Goal: Entertainment & Leisure: Consume media (video, audio)

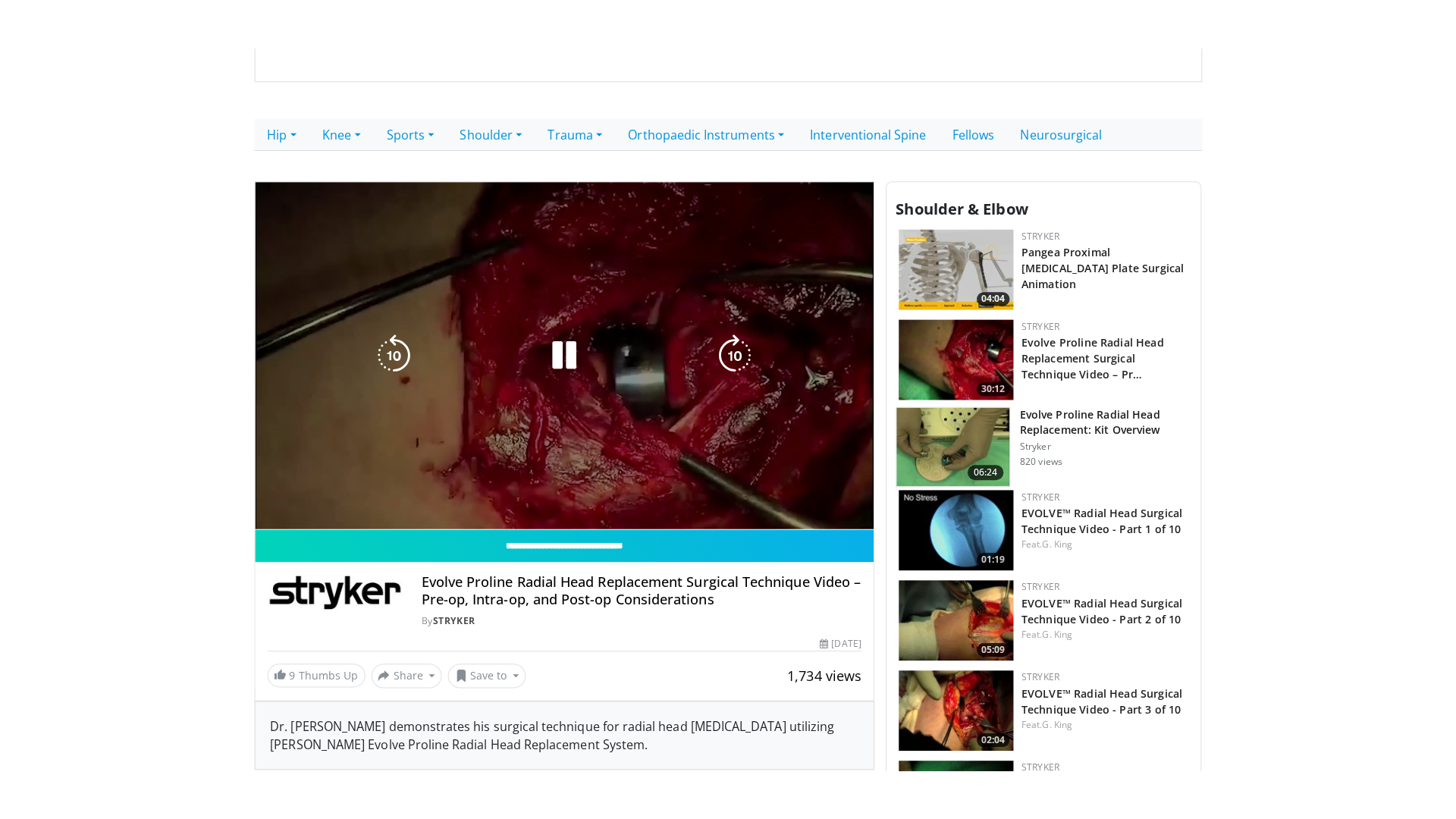
scroll to position [227, 0]
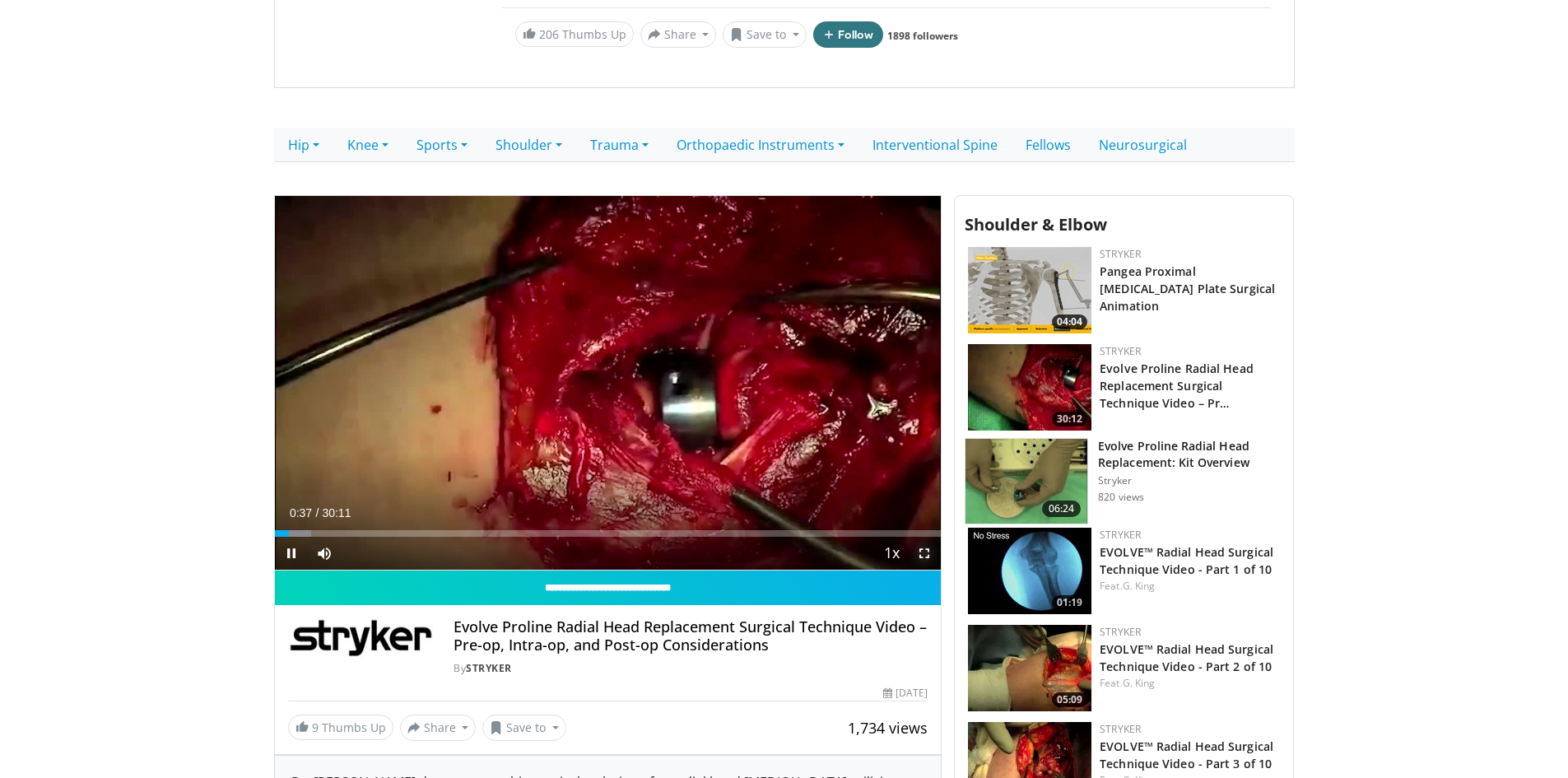
click at [923, 555] on span "Video Player" at bounding box center [924, 552] width 33 height 33
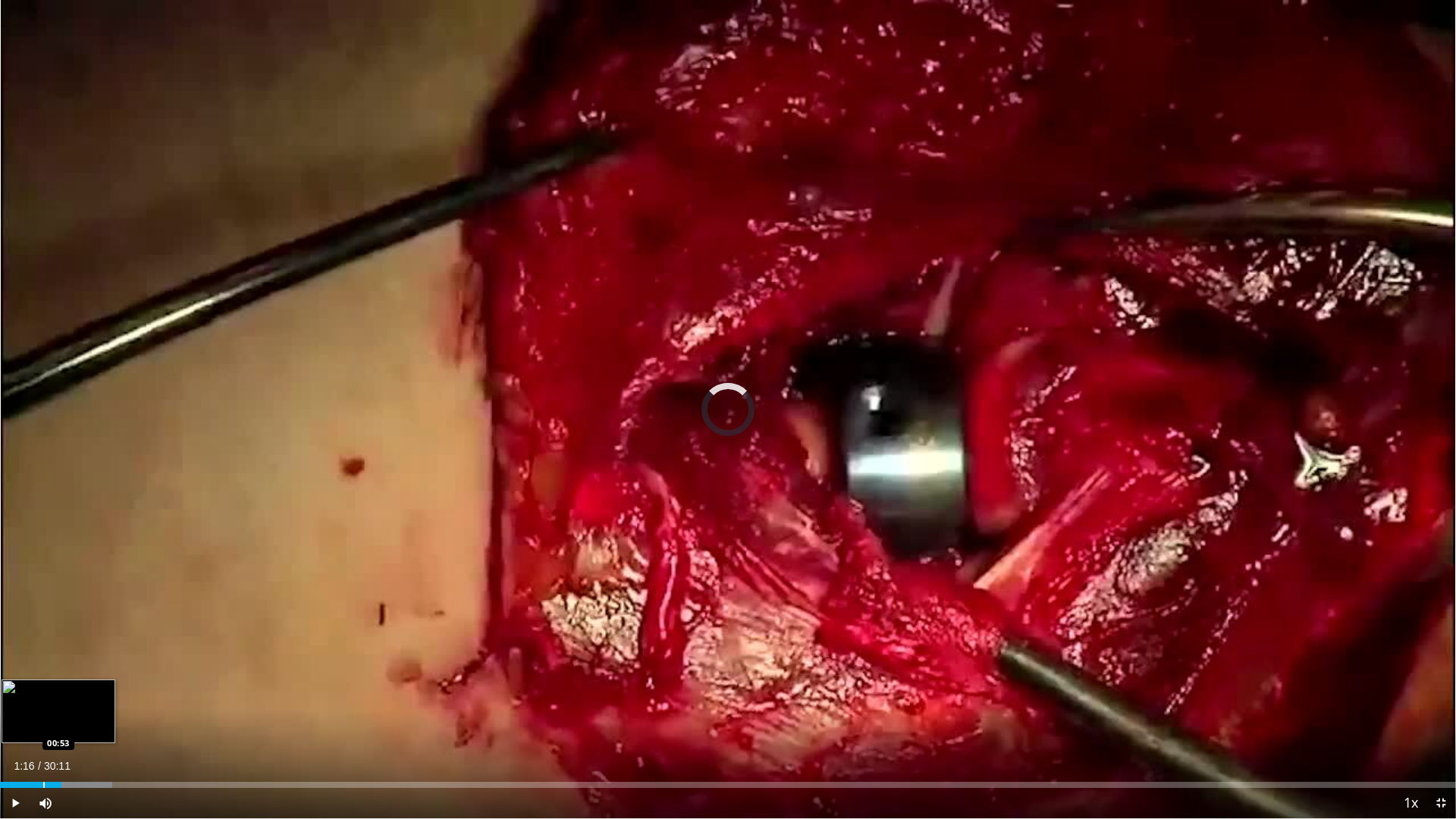
click at [43, 716] on div "Loaded : 7.71% 00:53 00:53" at bounding box center [728, 780] width 1456 height 14
click at [28, 716] on div "Progress Bar" at bounding box center [29, 785] width 2 height 6
click at [1441, 716] on span "Video Player" at bounding box center [1440, 803] width 31 height 31
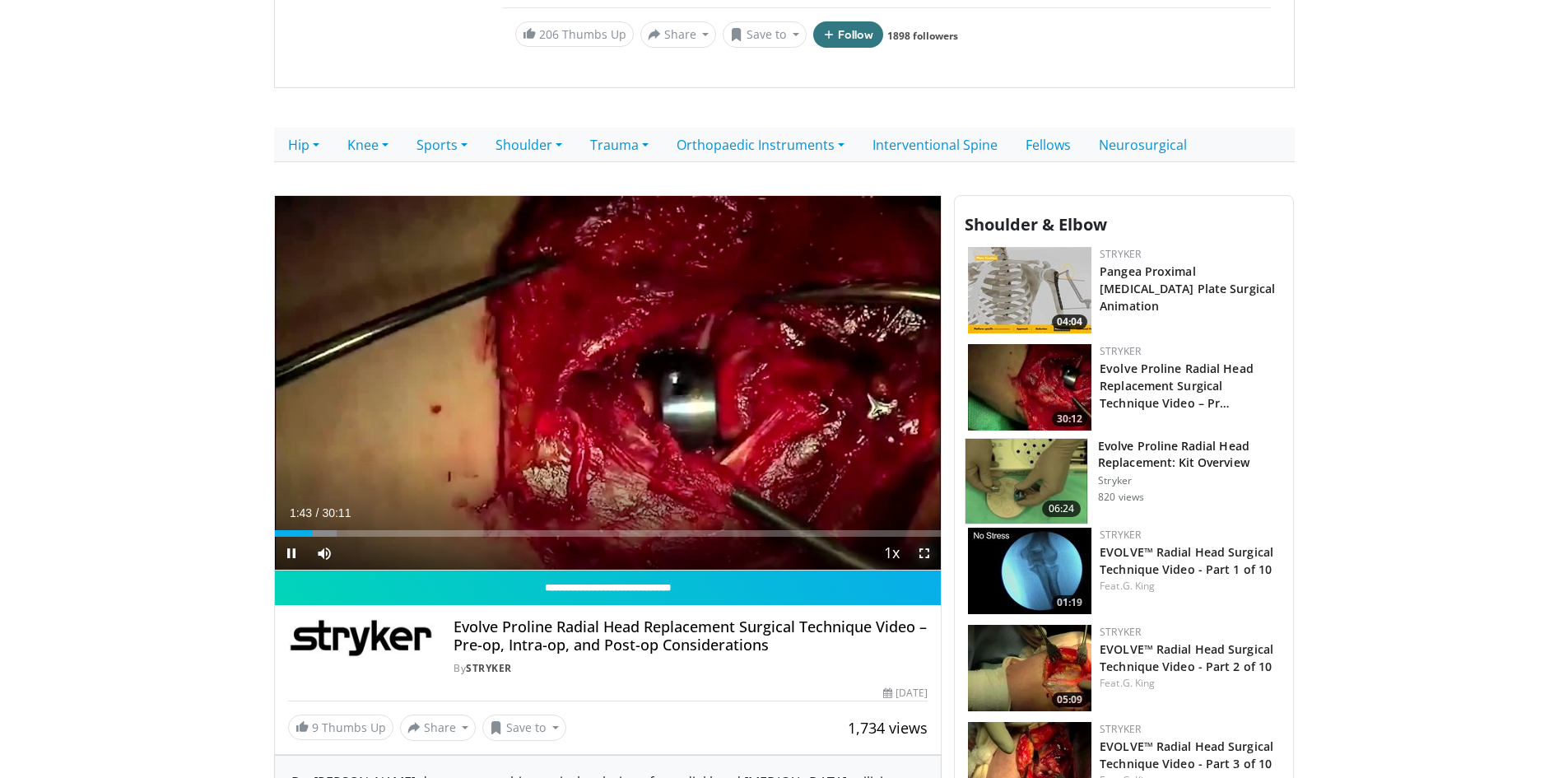
click at [925, 550] on span "Video Player" at bounding box center [924, 552] width 33 height 33
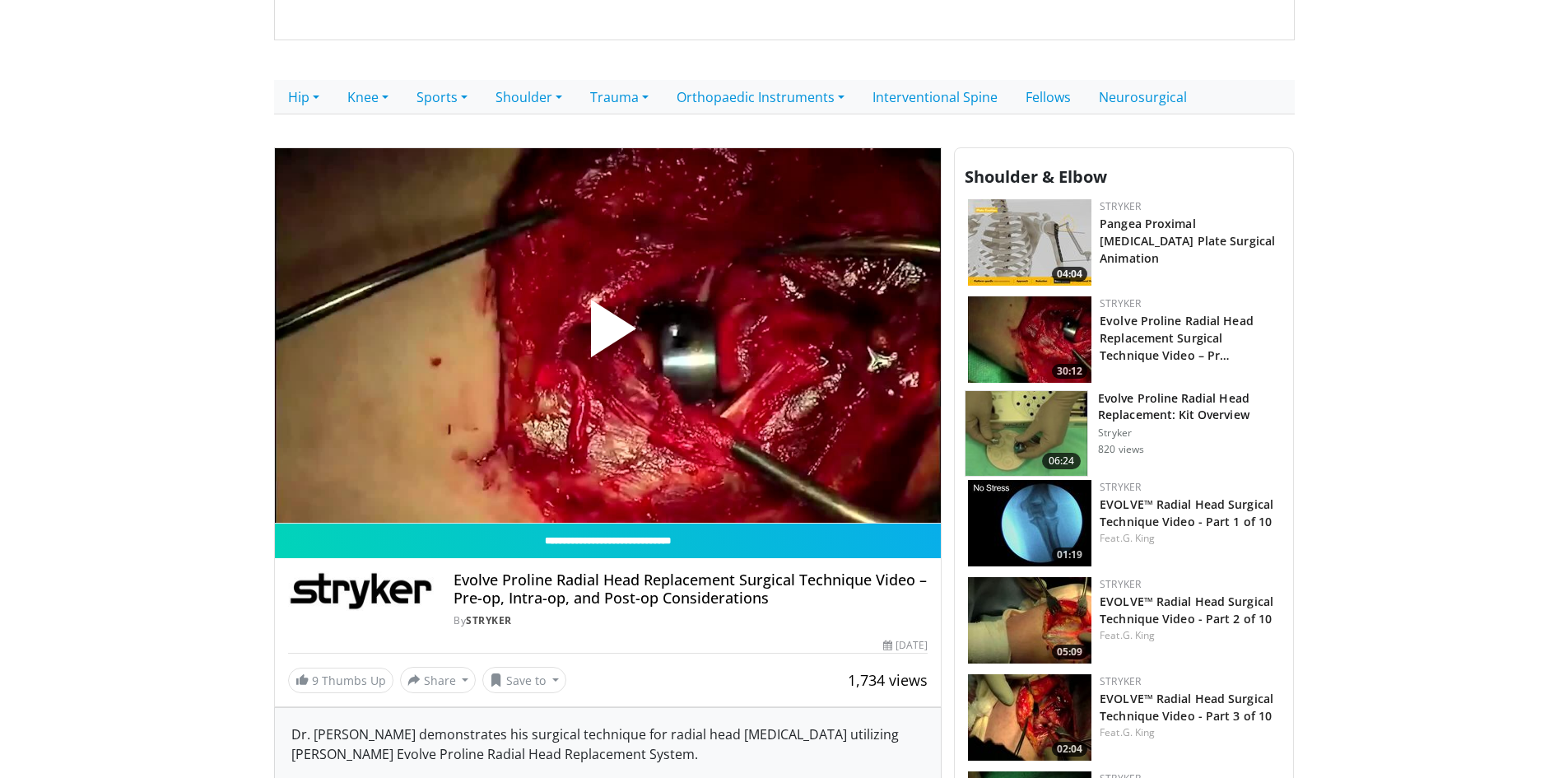
scroll to position [247, 0]
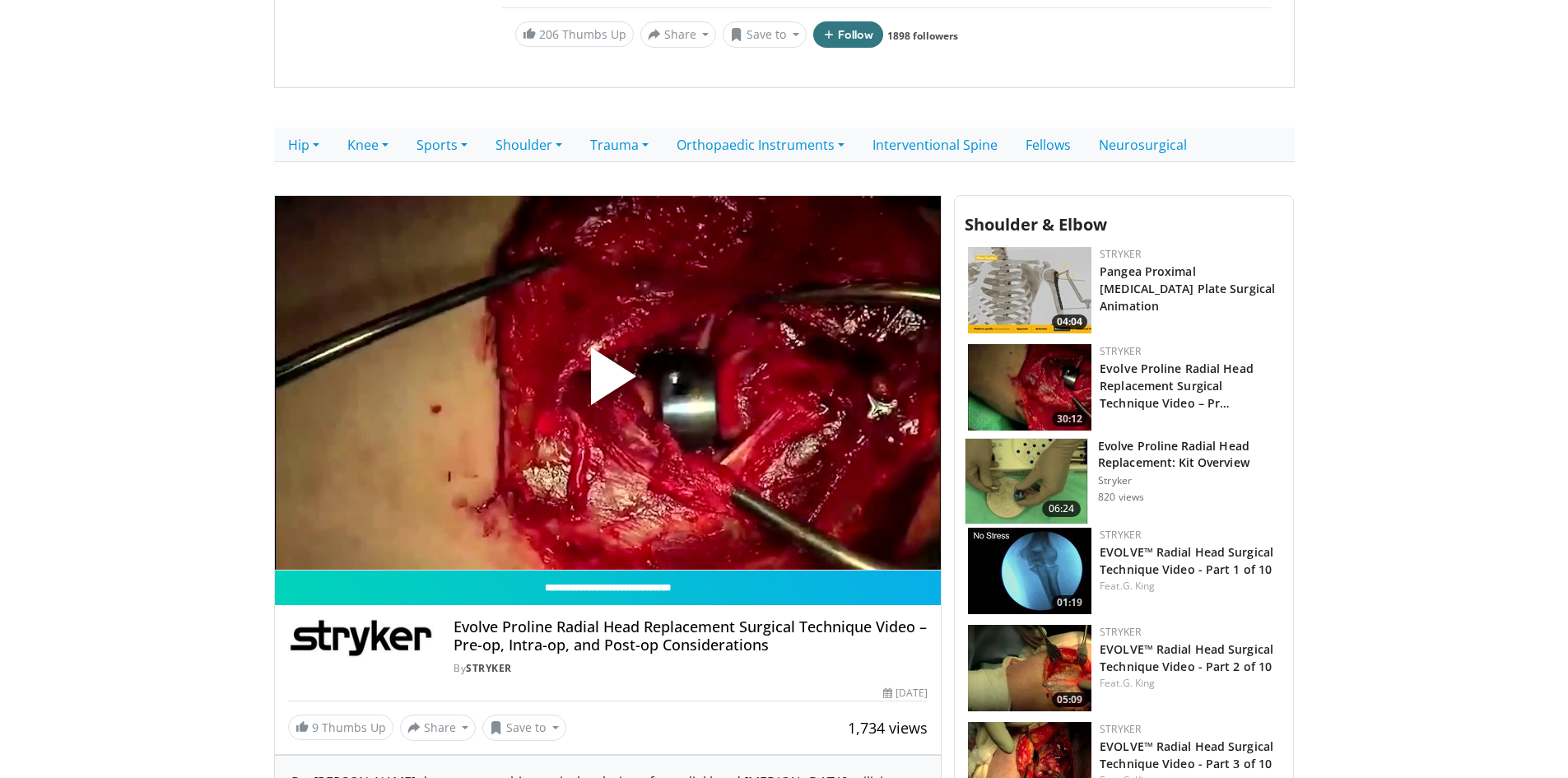
click at [608, 383] on span "Video Player" at bounding box center [608, 383] width 0 height 0
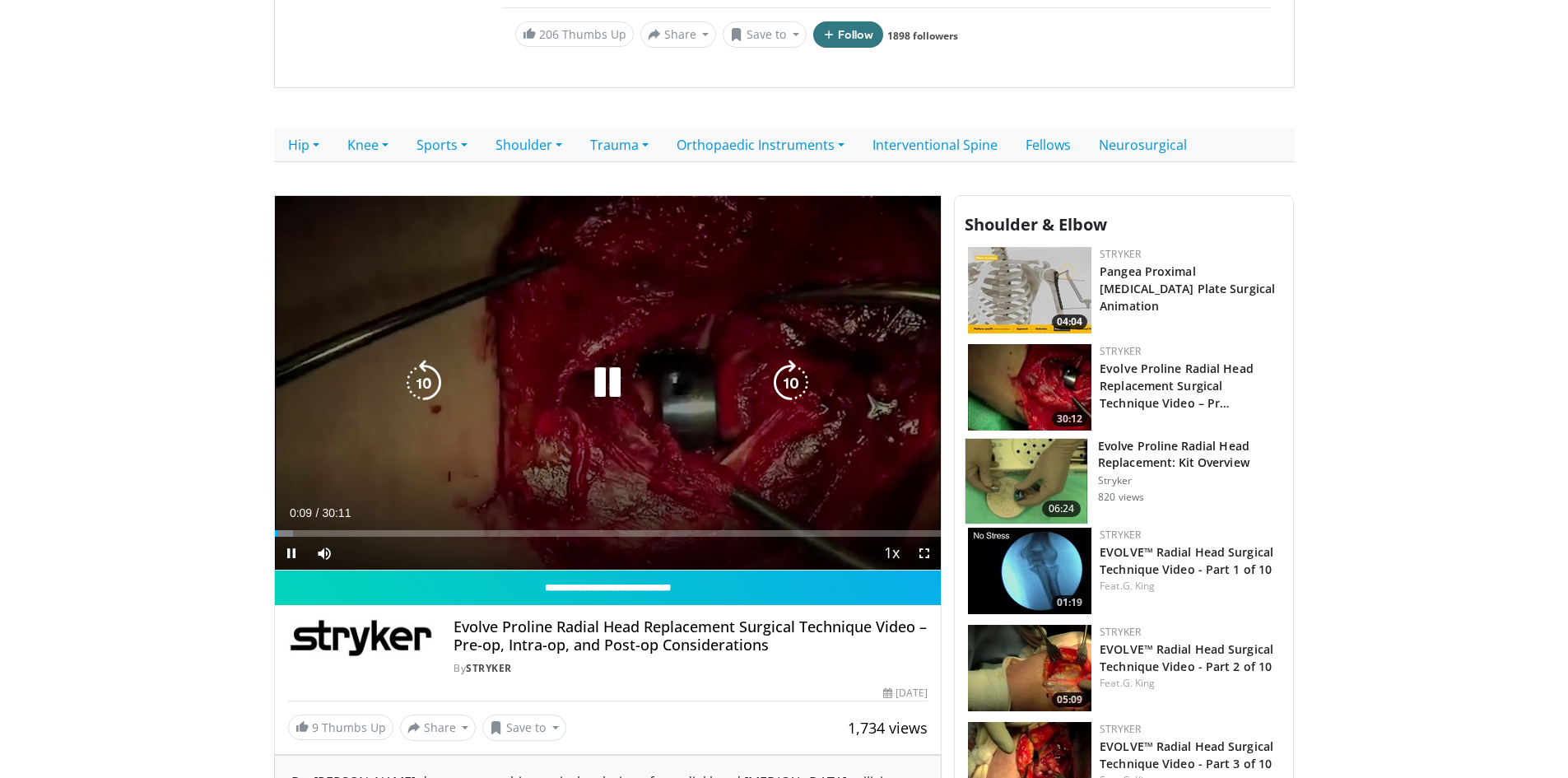
click at [599, 482] on div "10 seconds Tap to unmute" at bounding box center [609, 383] width 667 height 374
click at [598, 365] on icon "Video Player" at bounding box center [607, 383] width 46 height 46
click at [615, 372] on icon "Video Player" at bounding box center [607, 383] width 46 height 46
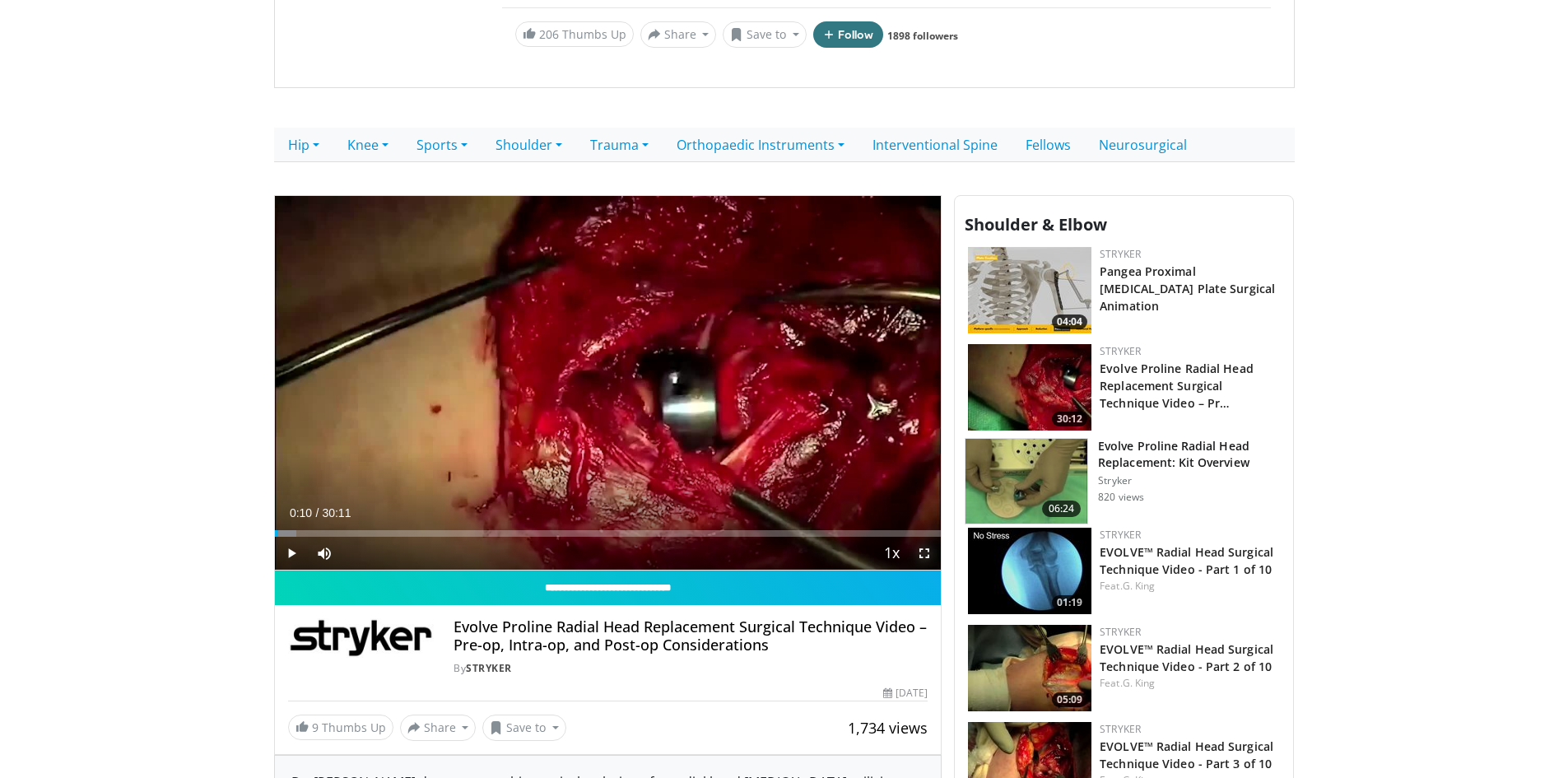
click at [923, 552] on span "Video Player" at bounding box center [924, 552] width 33 height 33
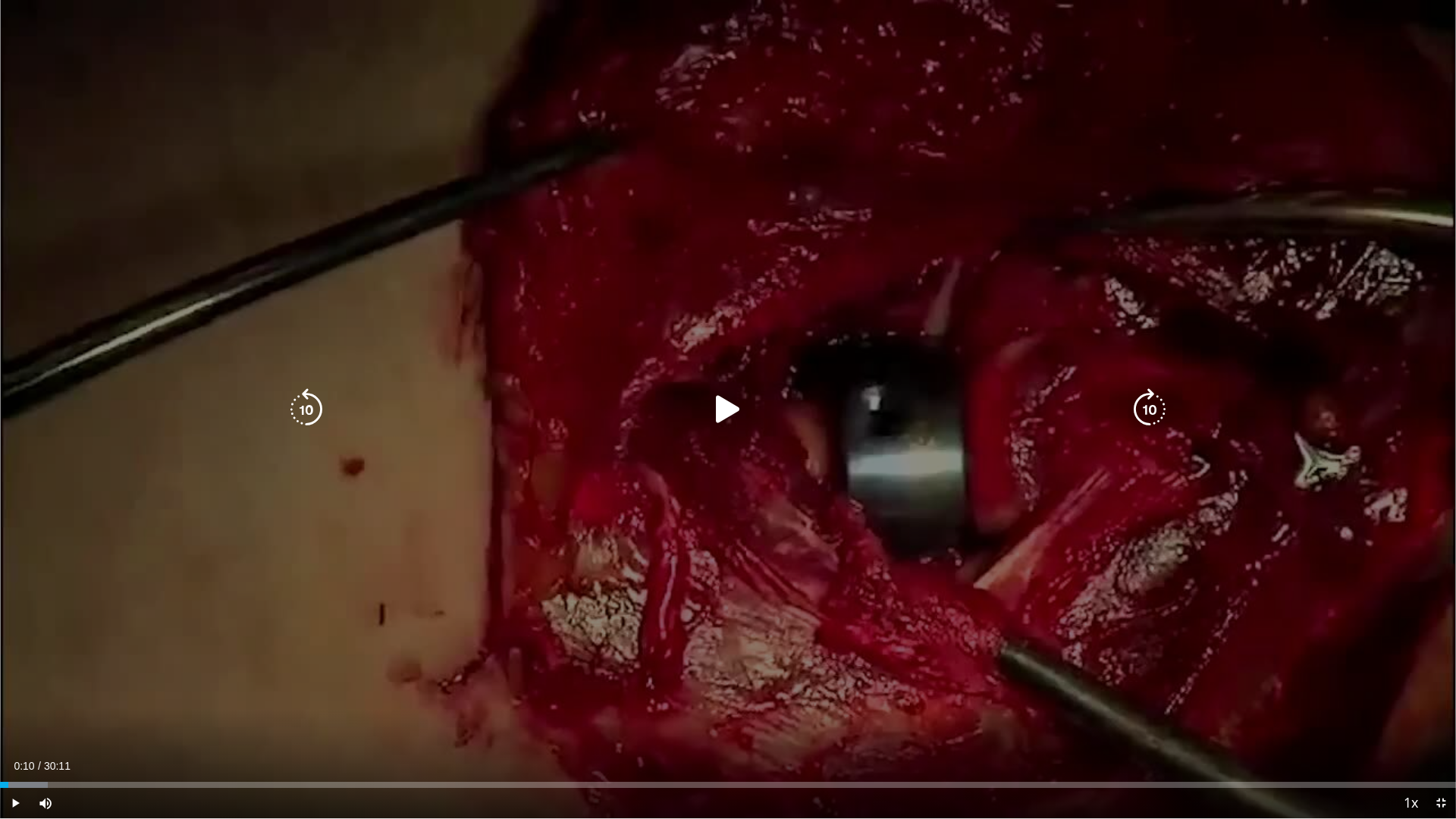
click at [717, 408] on icon "Video Player" at bounding box center [728, 409] width 42 height 42
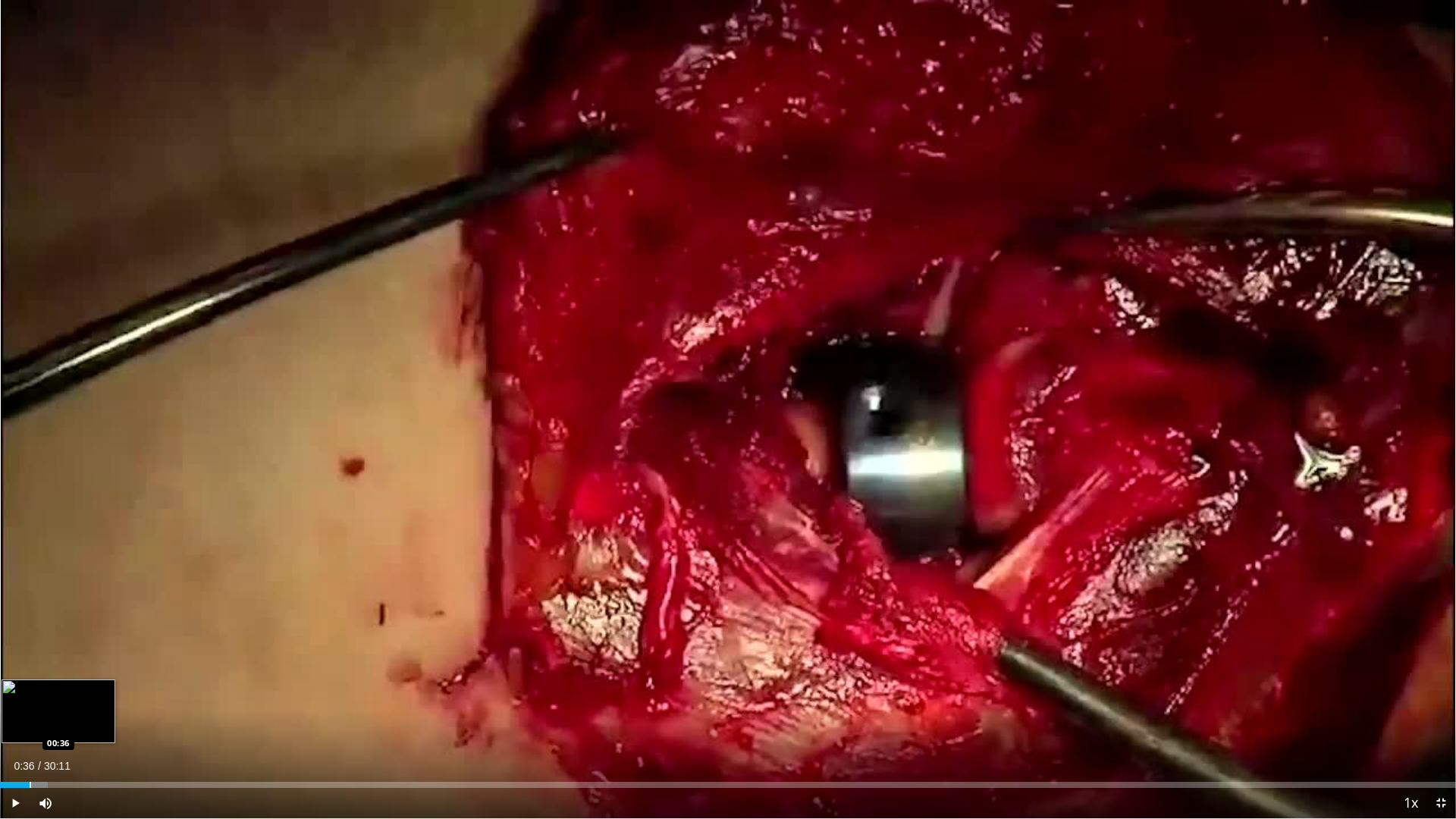
click at [30, 716] on div "Progress Bar" at bounding box center [31, 785] width 2 height 6
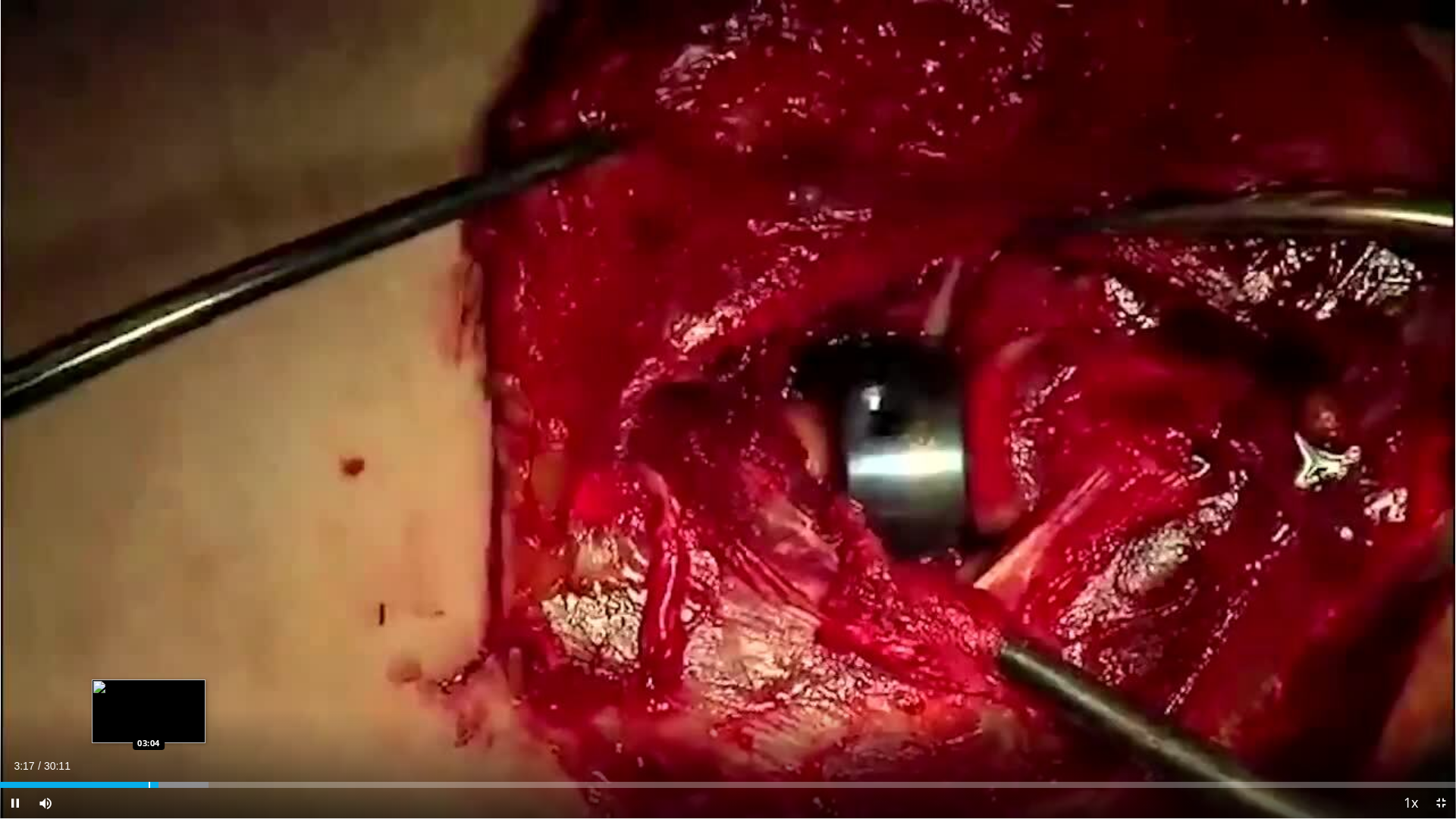
click at [148, 716] on div "Progress Bar" at bounding box center [149, 785] width 2 height 6
click at [159, 716] on div "Progress Bar" at bounding box center [160, 785] width 2 height 6
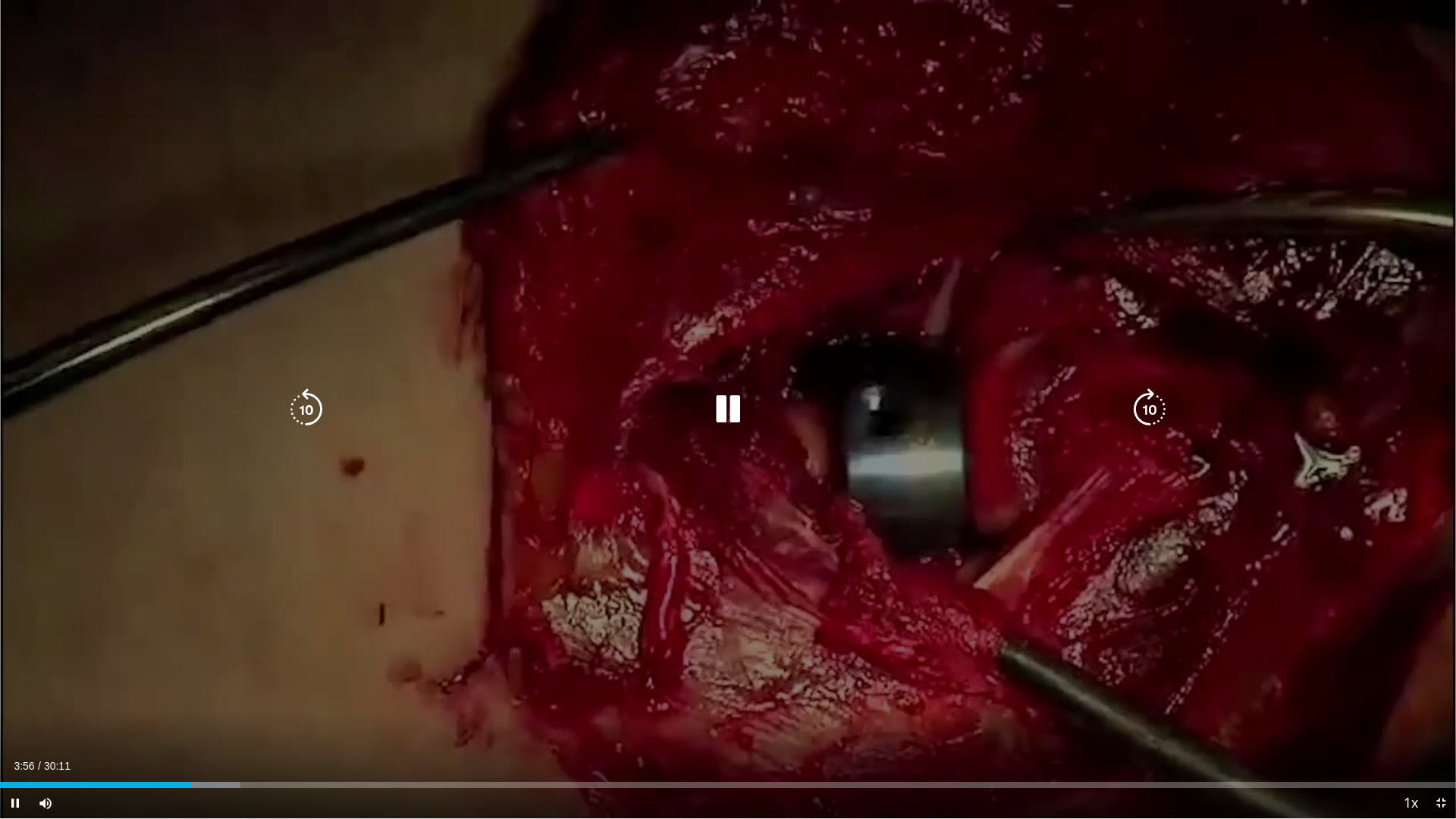
click at [730, 409] on icon "Video Player" at bounding box center [728, 409] width 42 height 42
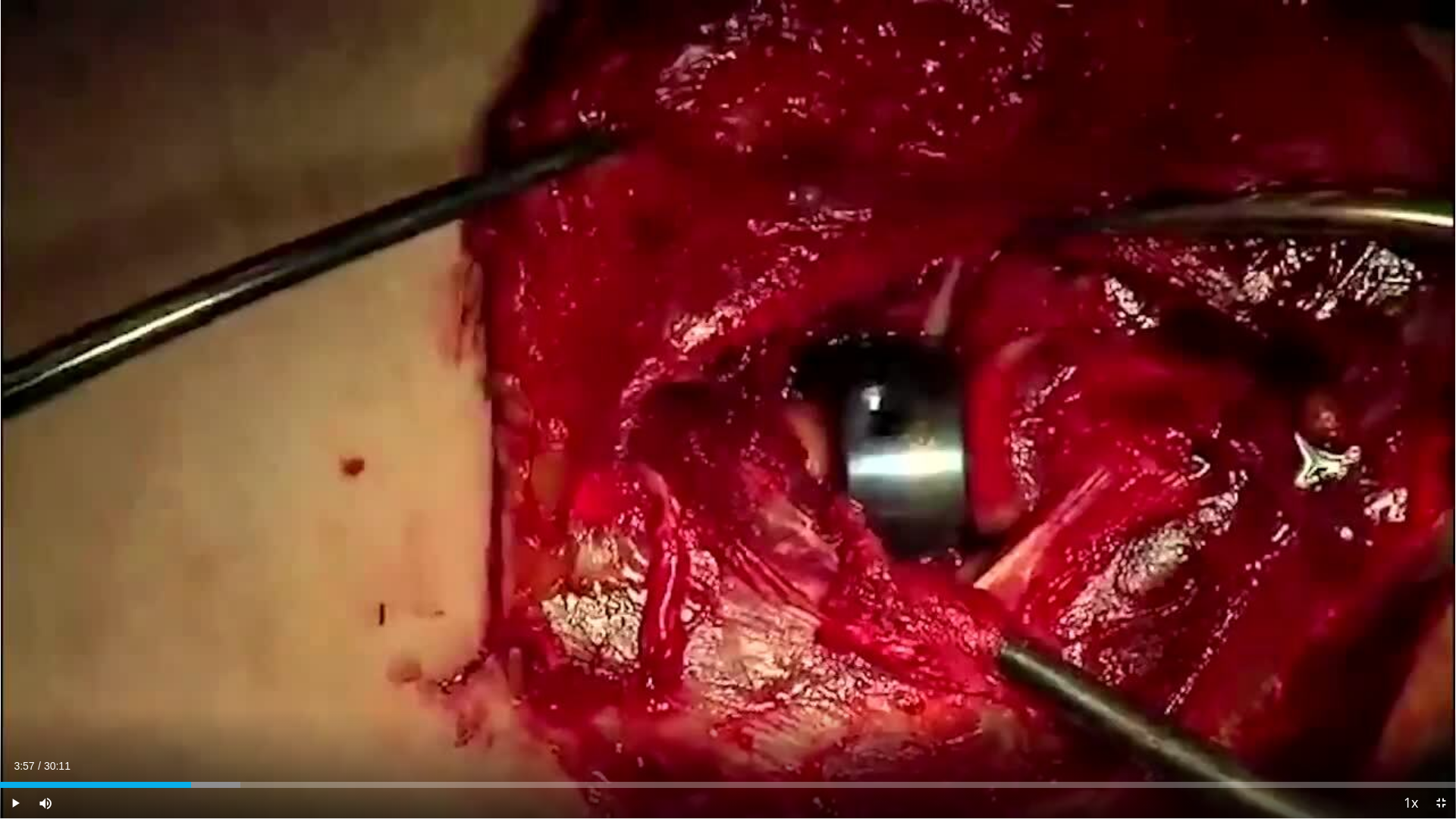
click at [721, 405] on div "10 seconds Tap to unmute" at bounding box center [728, 409] width 1456 height 818
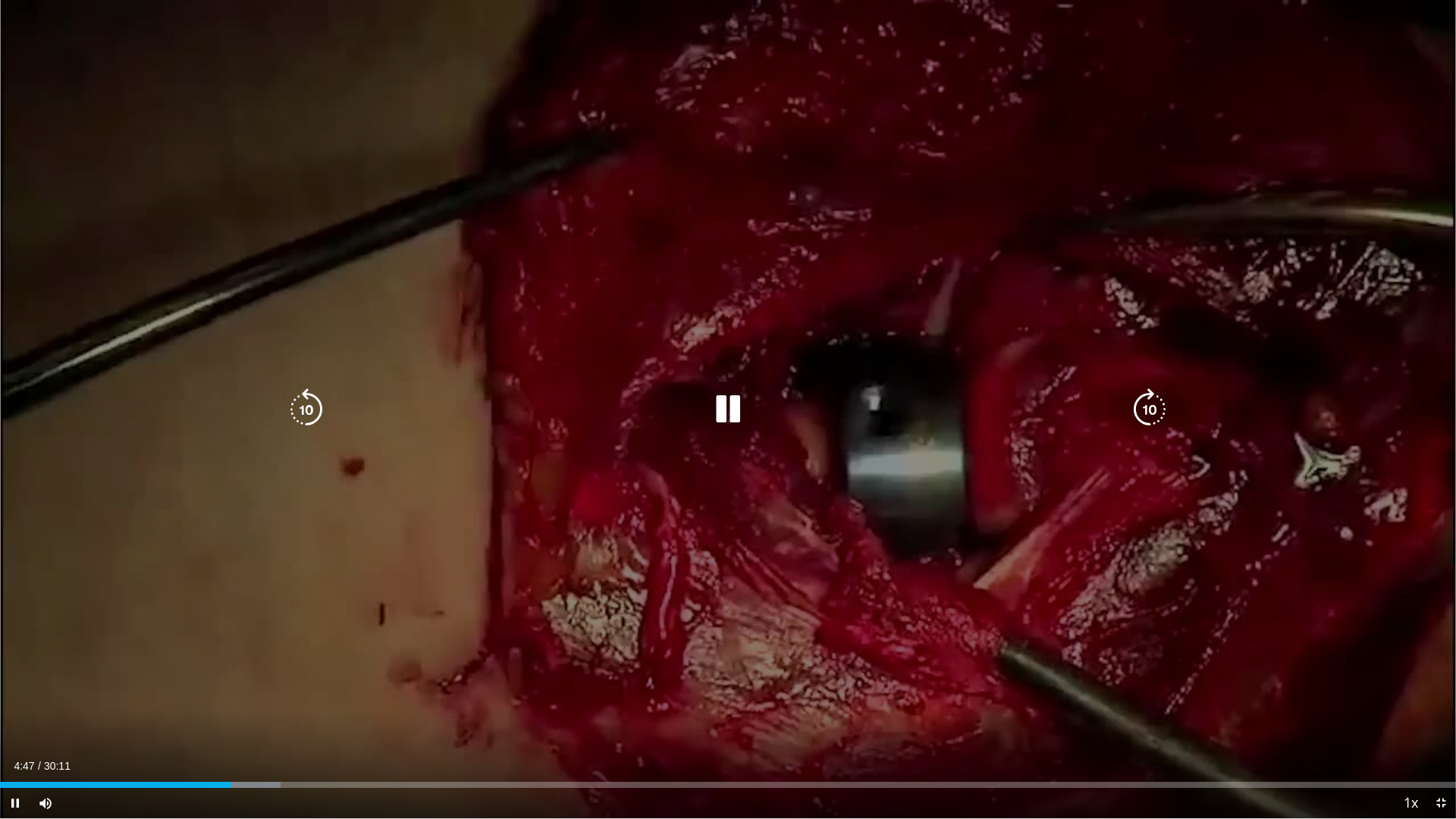
click at [723, 401] on icon "Video Player" at bounding box center [728, 409] width 42 height 42
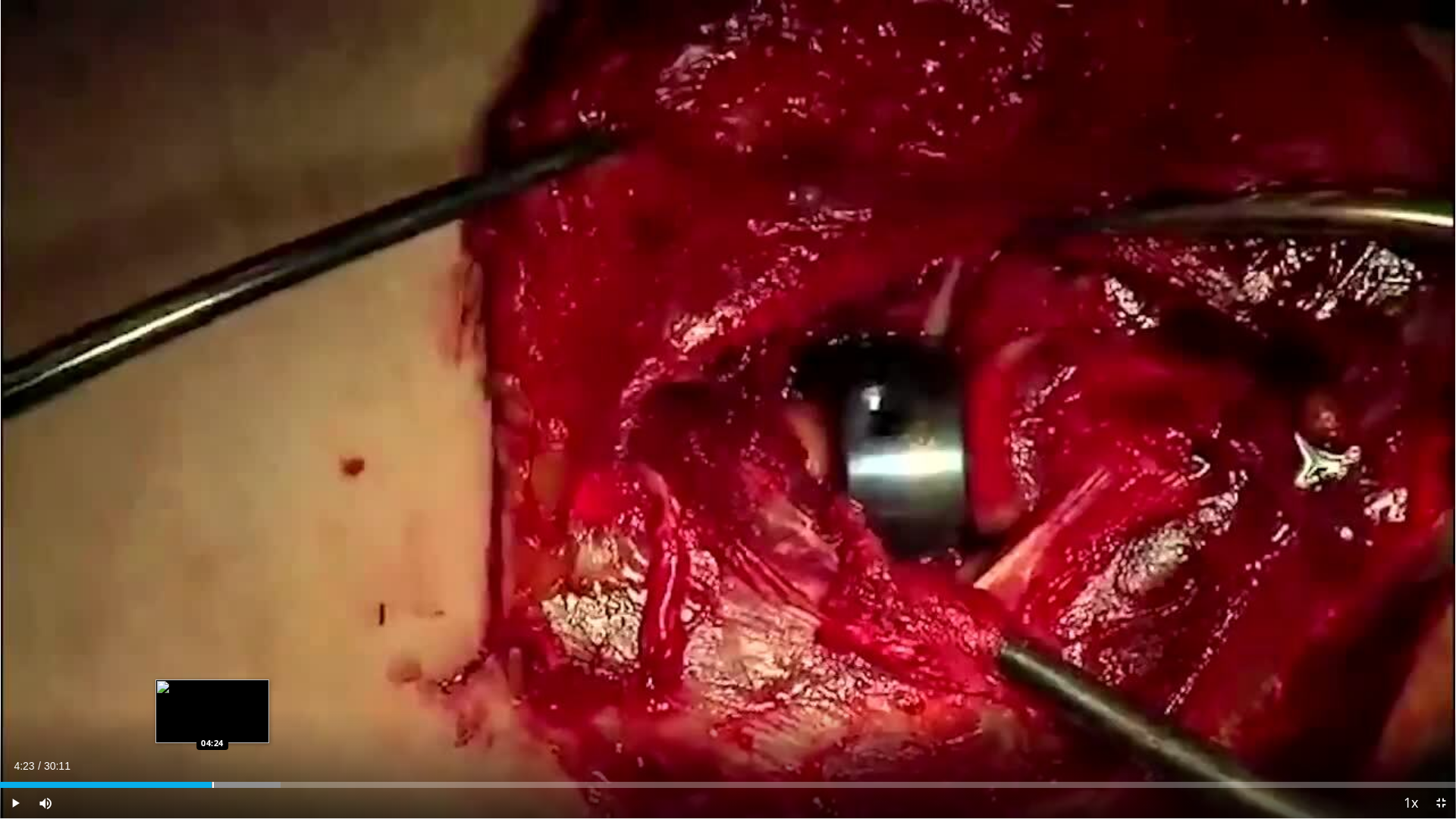
click at [212, 716] on div "Loaded : 19.29% 04:47 04:24" at bounding box center [728, 785] width 1456 height 6
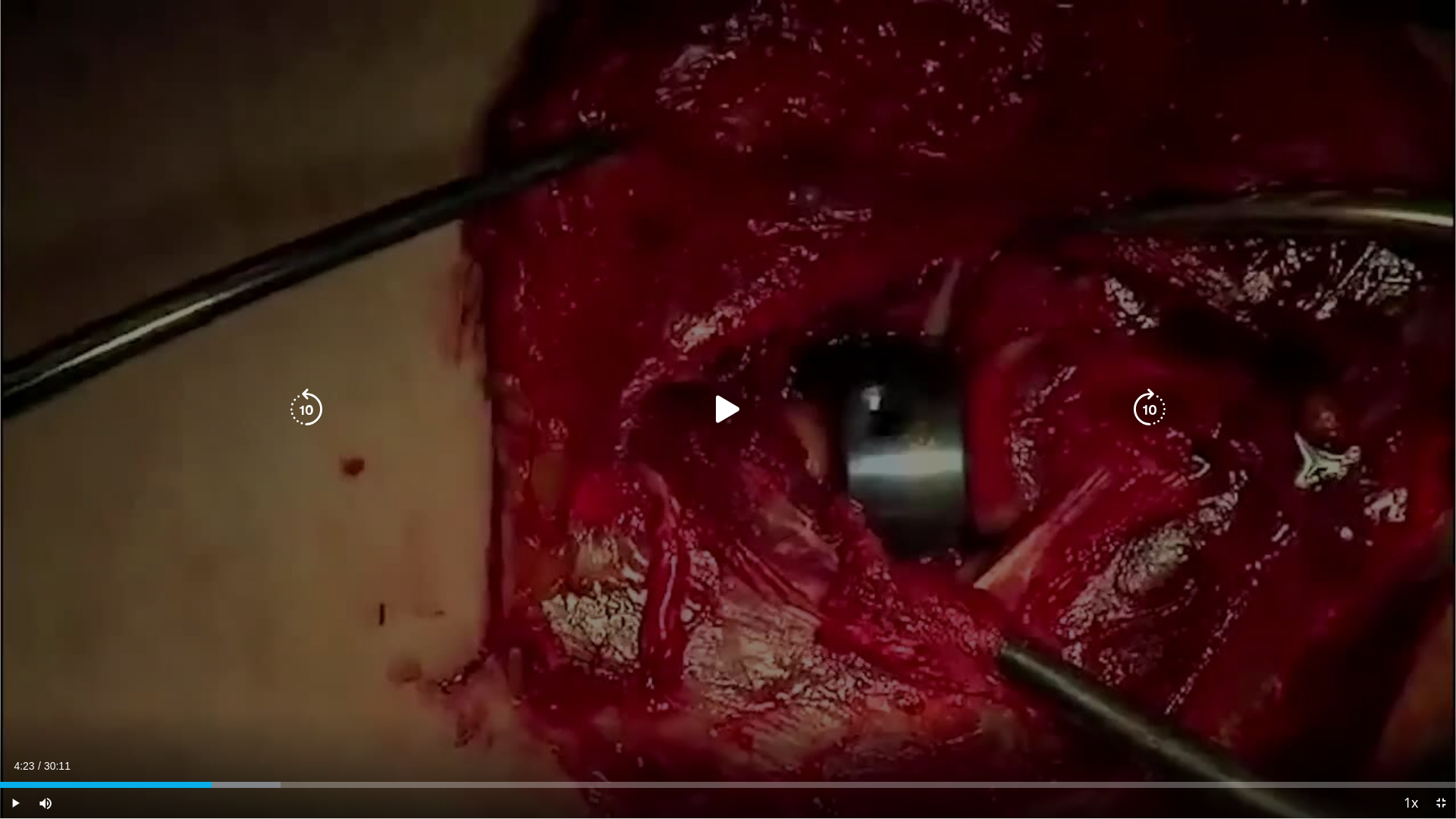
click at [734, 408] on icon "Video Player" at bounding box center [728, 409] width 42 height 42
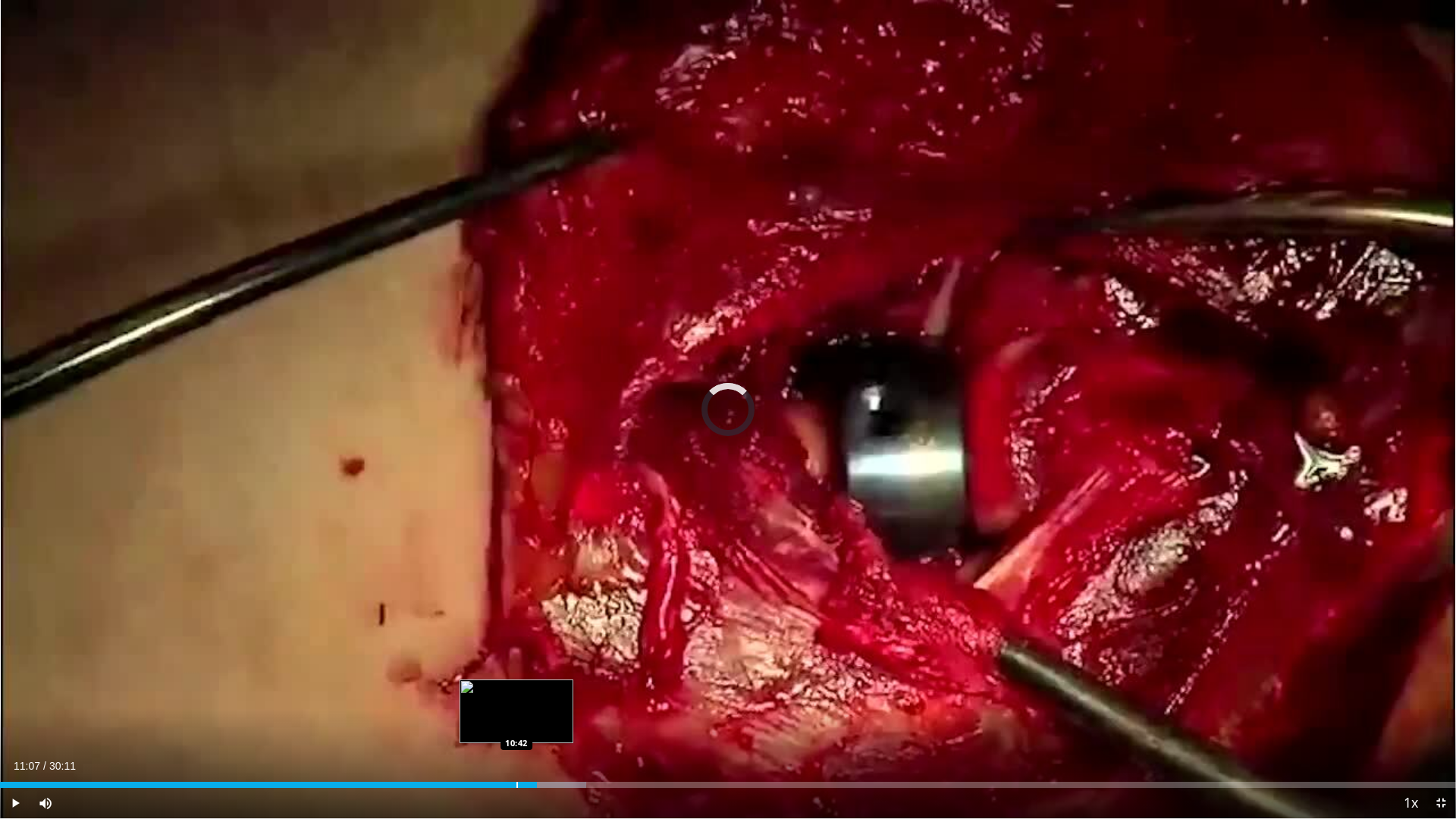
click at [516, 716] on div "Progress Bar" at bounding box center [517, 785] width 2 height 6
click at [490, 716] on div "Loaded : 40.24% 10:45 10:09" at bounding box center [728, 780] width 1456 height 14
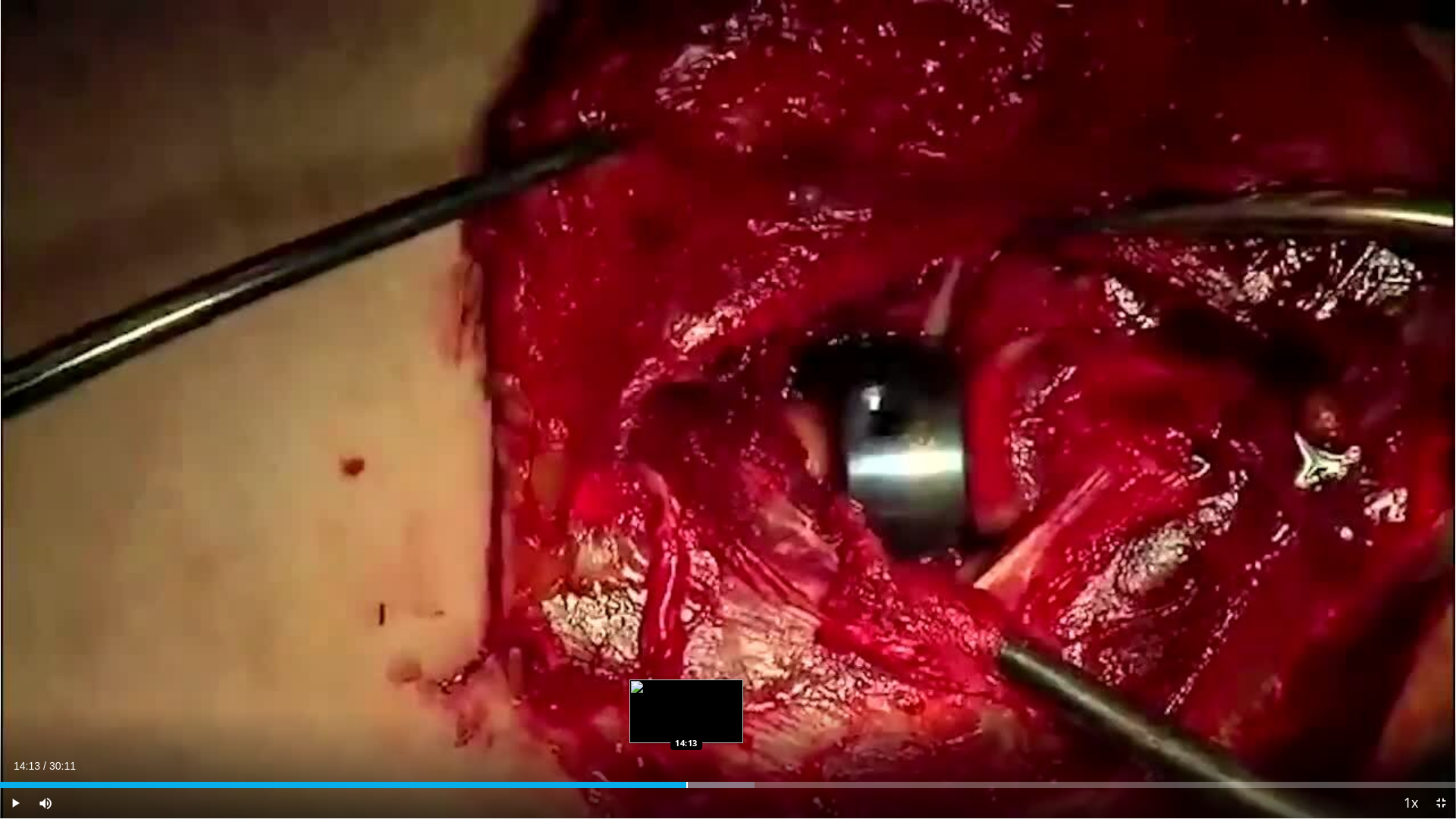
click at [686, 716] on div "Progress Bar" at bounding box center [687, 785] width 2 height 6
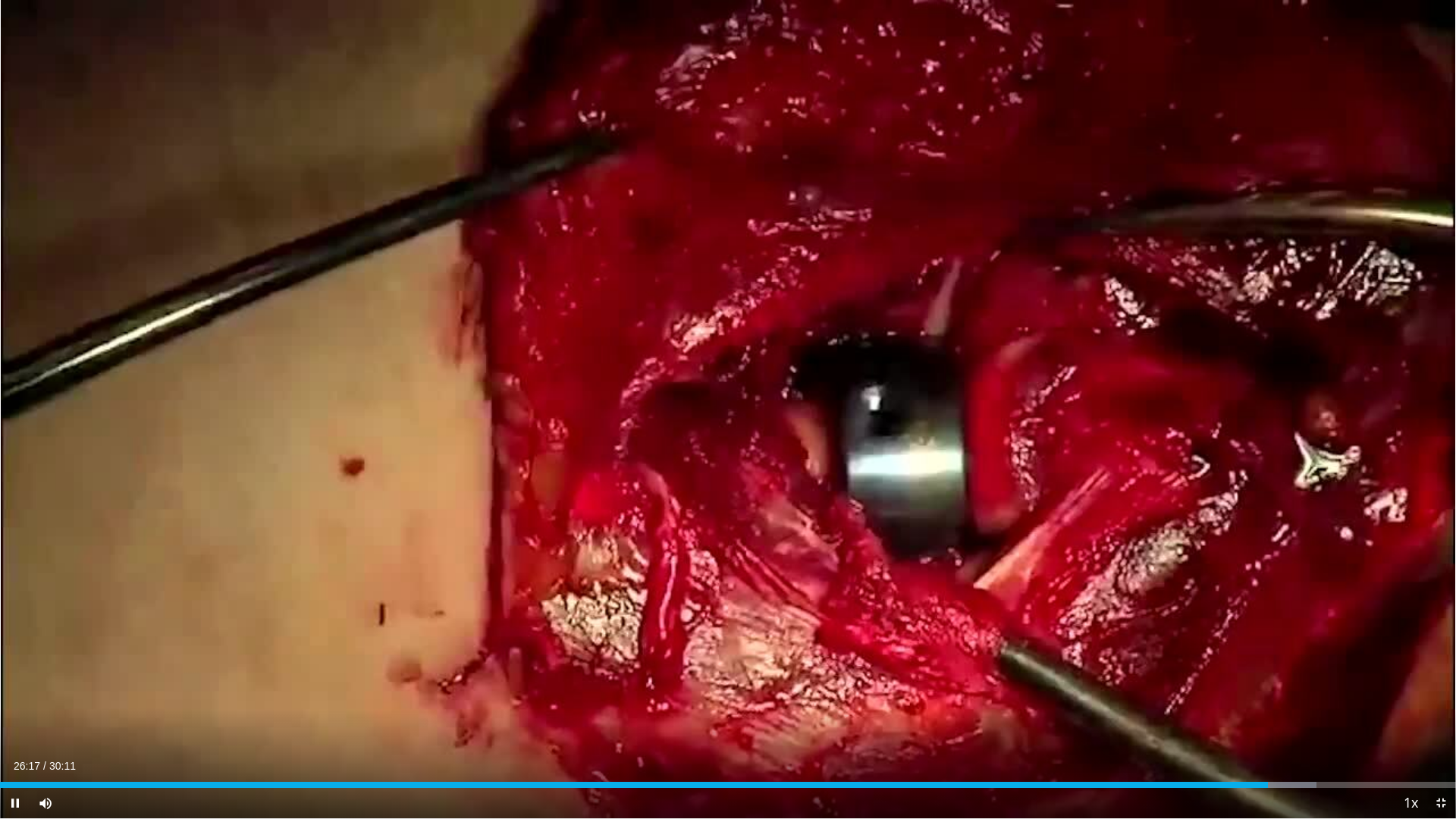
click at [1148, 716] on div "Current Time 26:17 / Duration 30:11 Pause Skip Backward Skip Forward Mute 75% L…" at bounding box center [728, 803] width 1456 height 31
click at [1101, 716] on div "22:48" at bounding box center [635, 785] width 1269 height 6
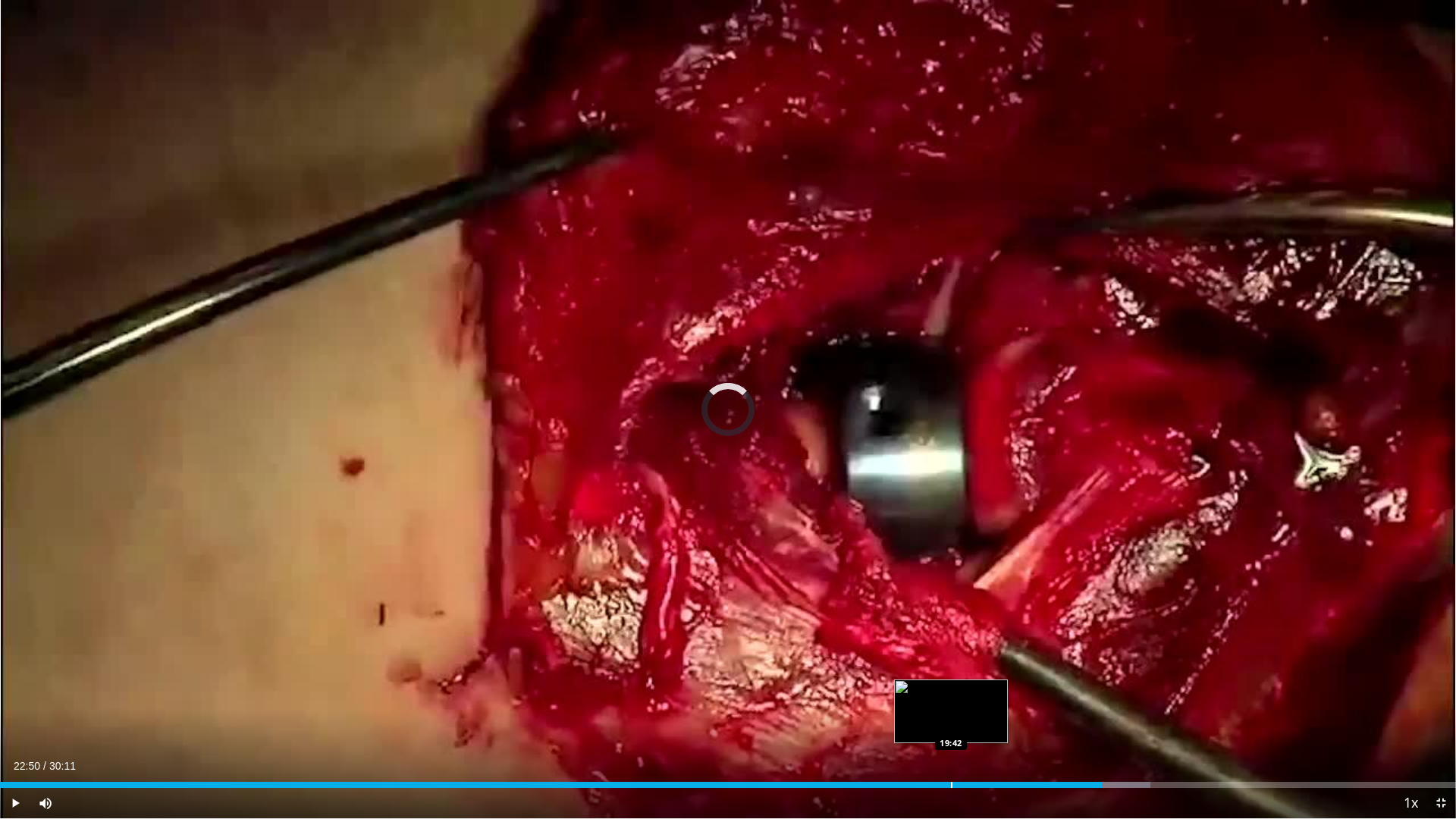
click at [952, 716] on div "Loaded : 79.03% 22:50 19:42" at bounding box center [728, 780] width 1456 height 14
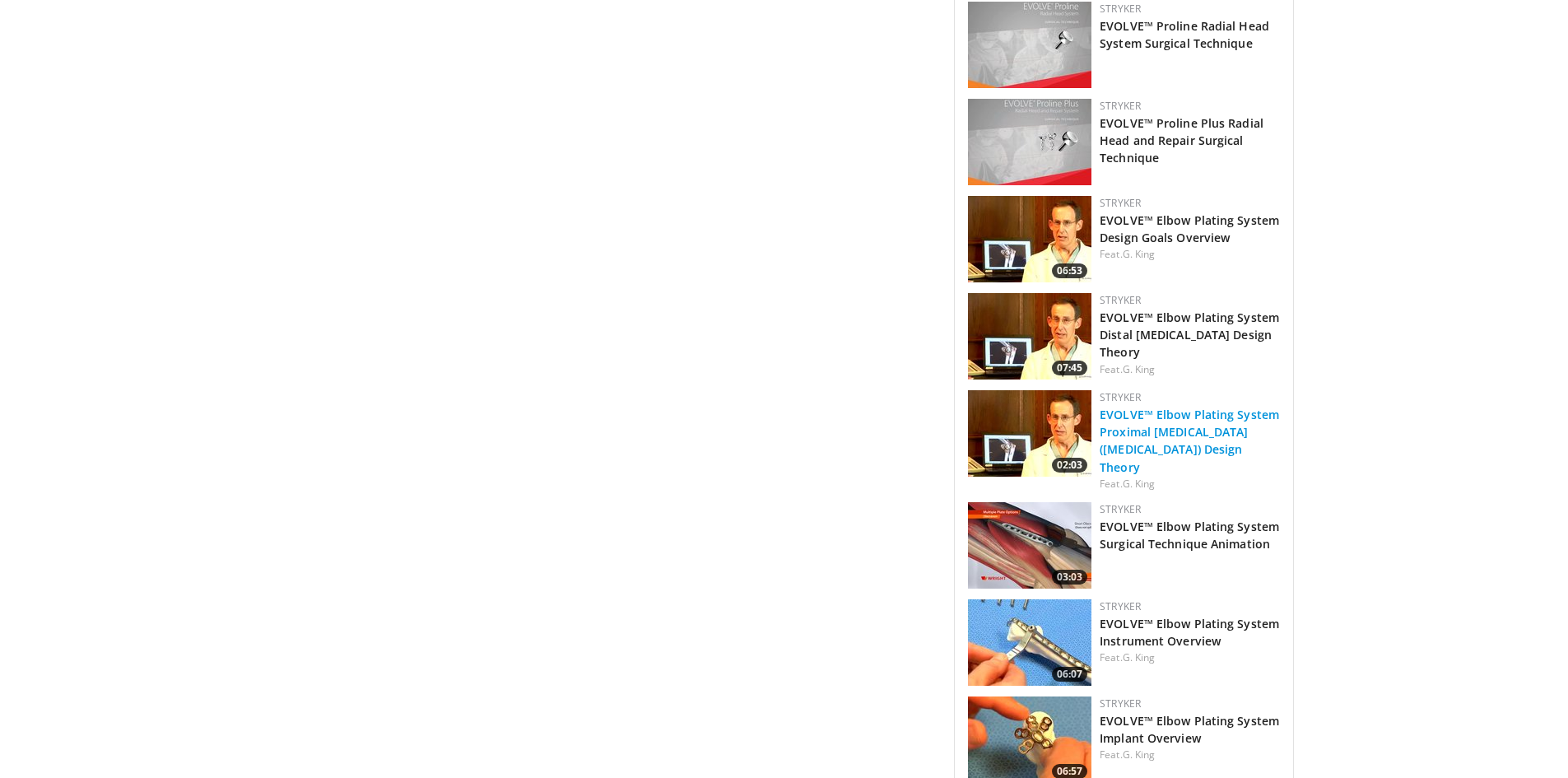
scroll to position [2140, 0]
